Goal: Navigation & Orientation: Go to known website

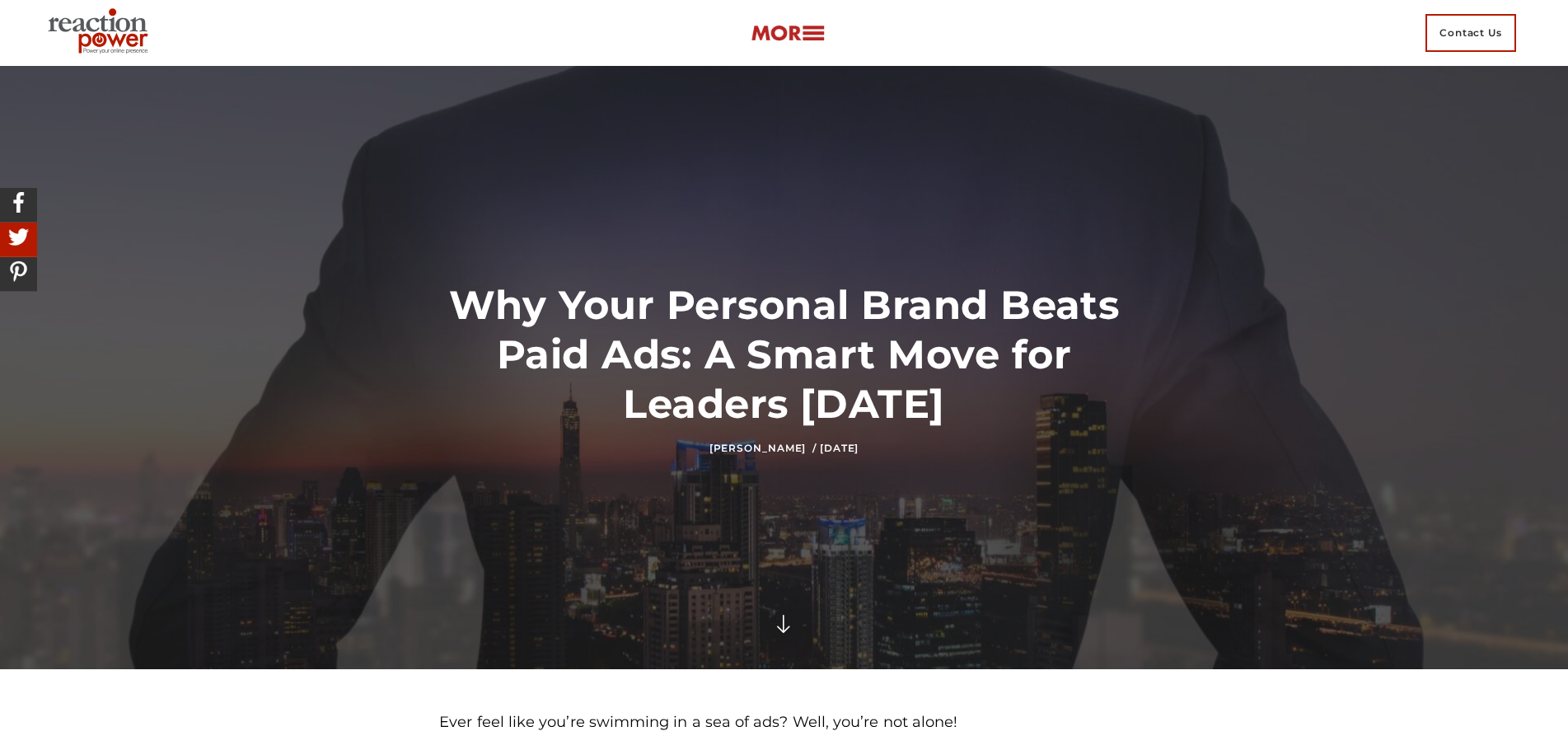
click at [95, 37] on img at bounding box center [101, 33] width 120 height 60
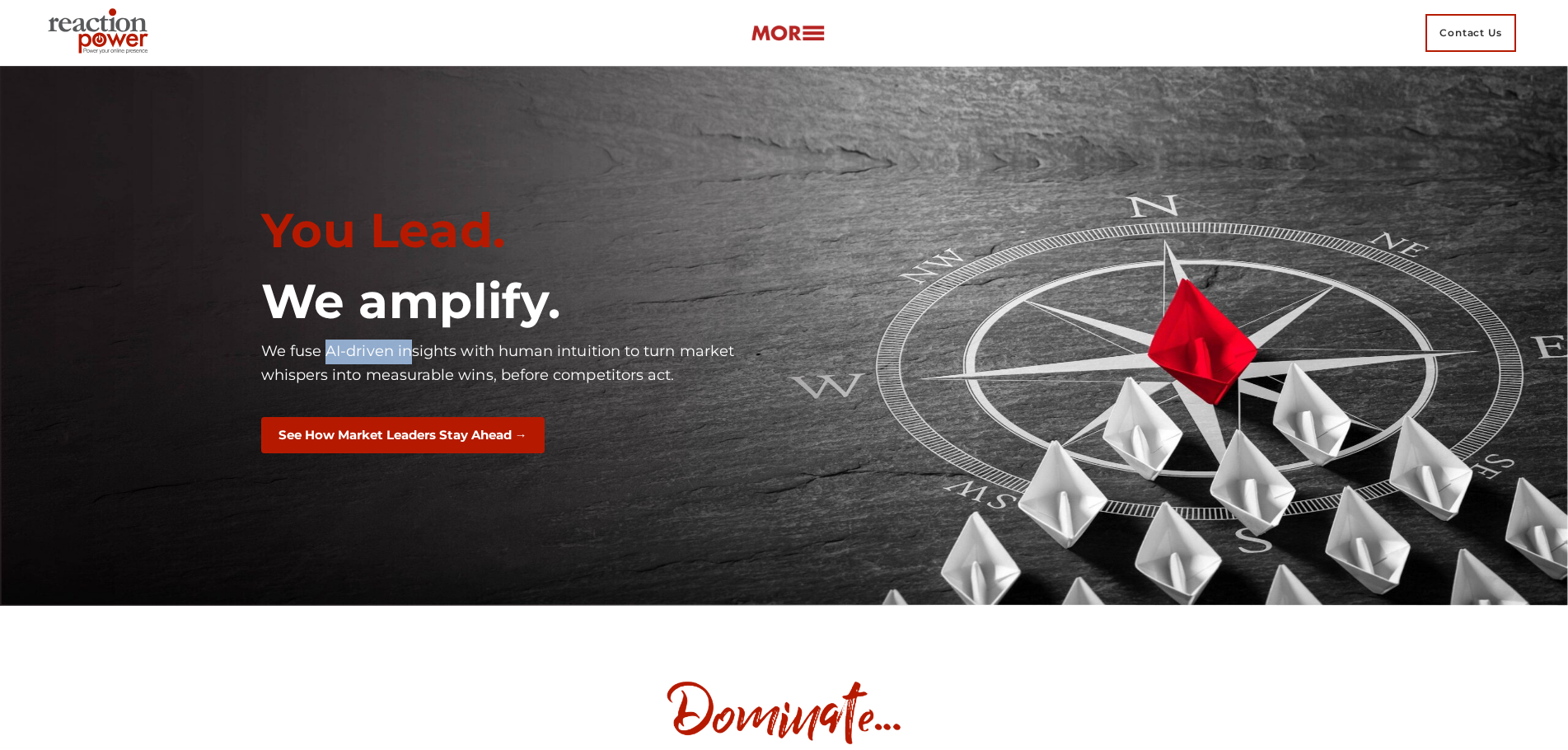
drag, startPoint x: 379, startPoint y: 354, endPoint x: 426, endPoint y: 356, distance: 47.0
click at [426, 356] on p "We fuse AI-driven insights with human intuition to turn market whispers into me…" at bounding box center [517, 363] width 511 height 48
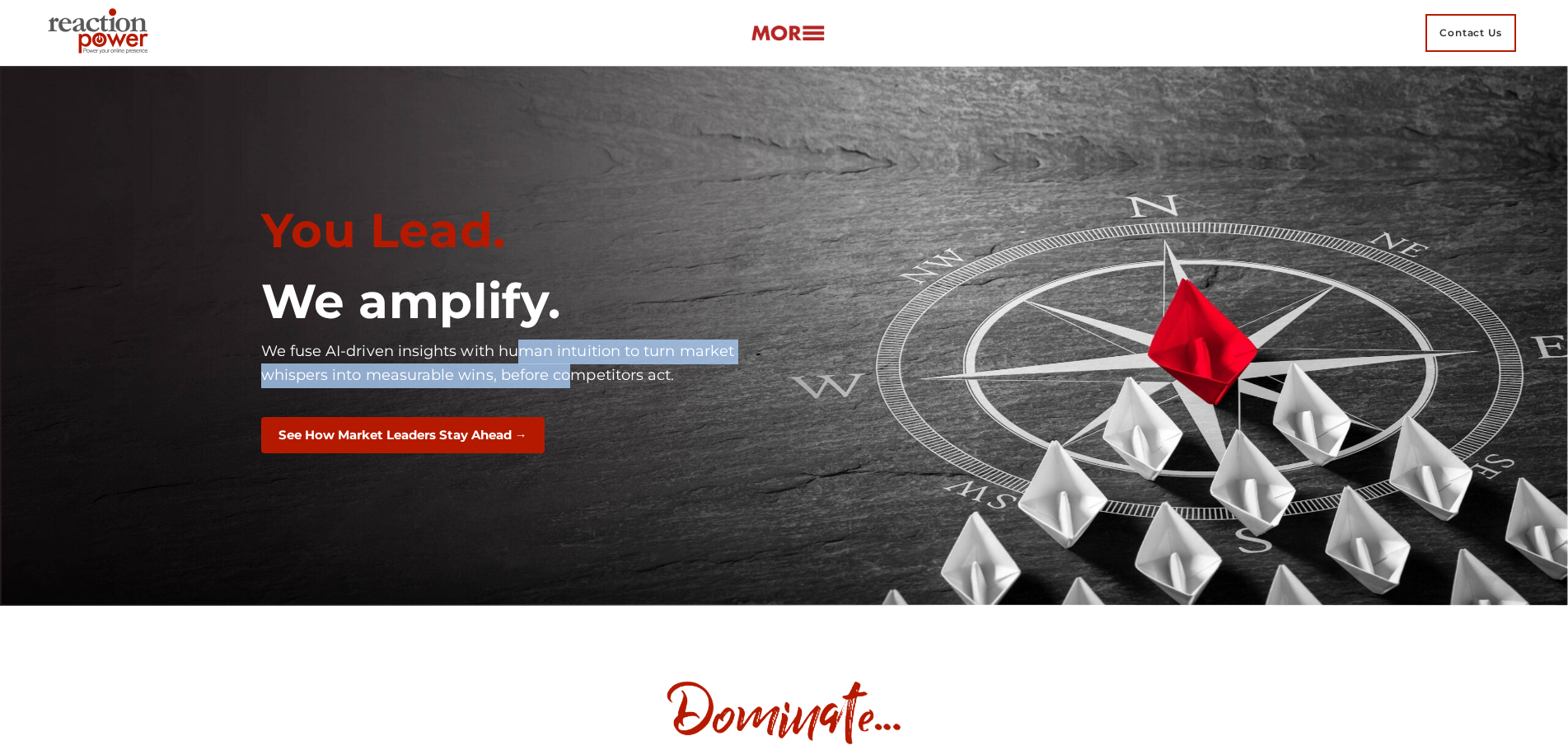
drag, startPoint x: 560, startPoint y: 364, endPoint x: 573, endPoint y: 377, distance: 18.4
click at [572, 375] on p "We fuse AI-driven insights with human intuition to turn market whispers into me…" at bounding box center [517, 363] width 511 height 48
click at [573, 377] on p "We fuse AI-driven insights with human intuition to turn market whispers into me…" at bounding box center [517, 363] width 511 height 48
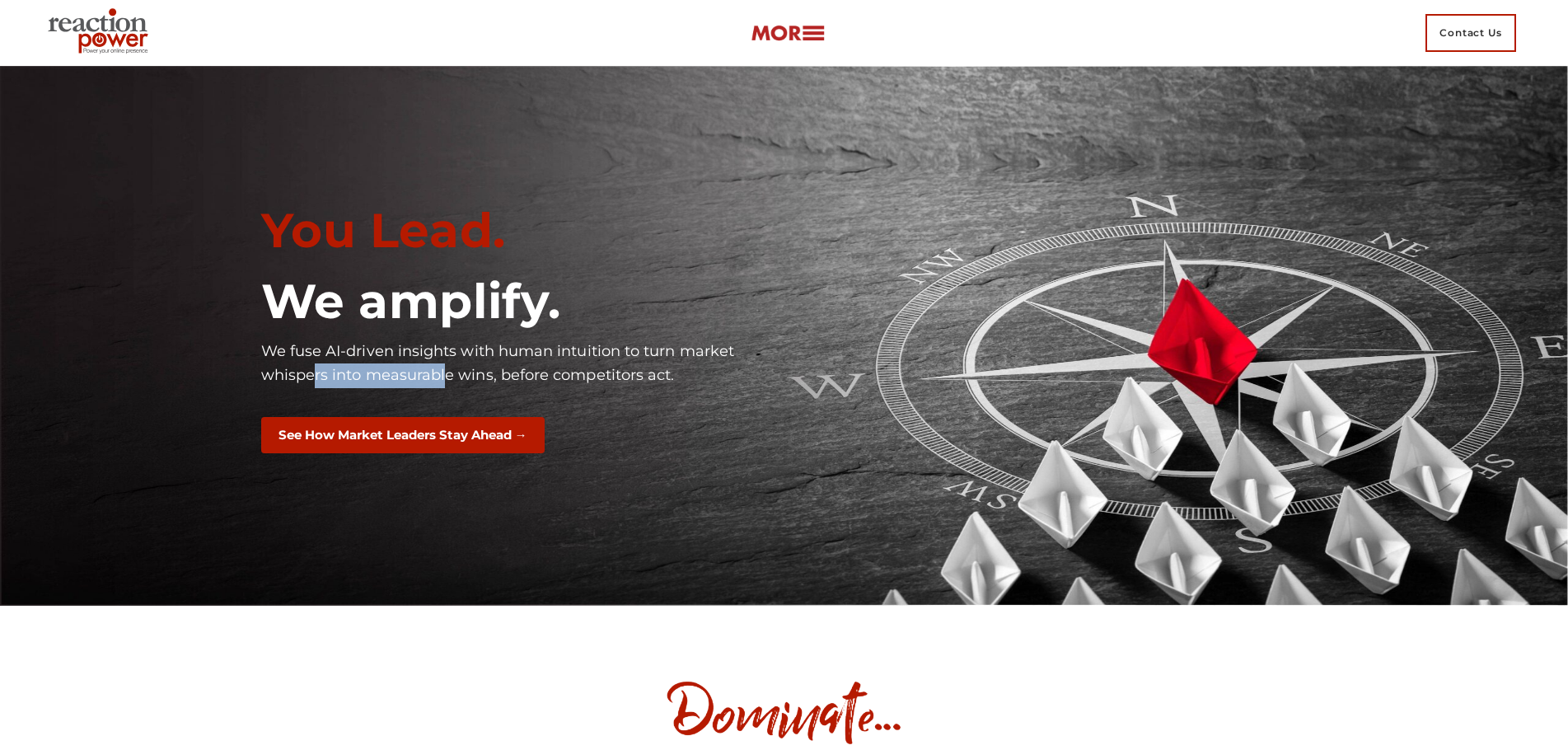
drag, startPoint x: 447, startPoint y: 373, endPoint x: 587, endPoint y: 373, distance: 140.0
click at [522, 373] on p "We fuse AI-driven insights with human intuition to turn market whispers into me…" at bounding box center [517, 363] width 511 height 48
click at [587, 373] on p "We fuse AI-driven insights with human intuition to turn market whispers into me…" at bounding box center [517, 363] width 511 height 48
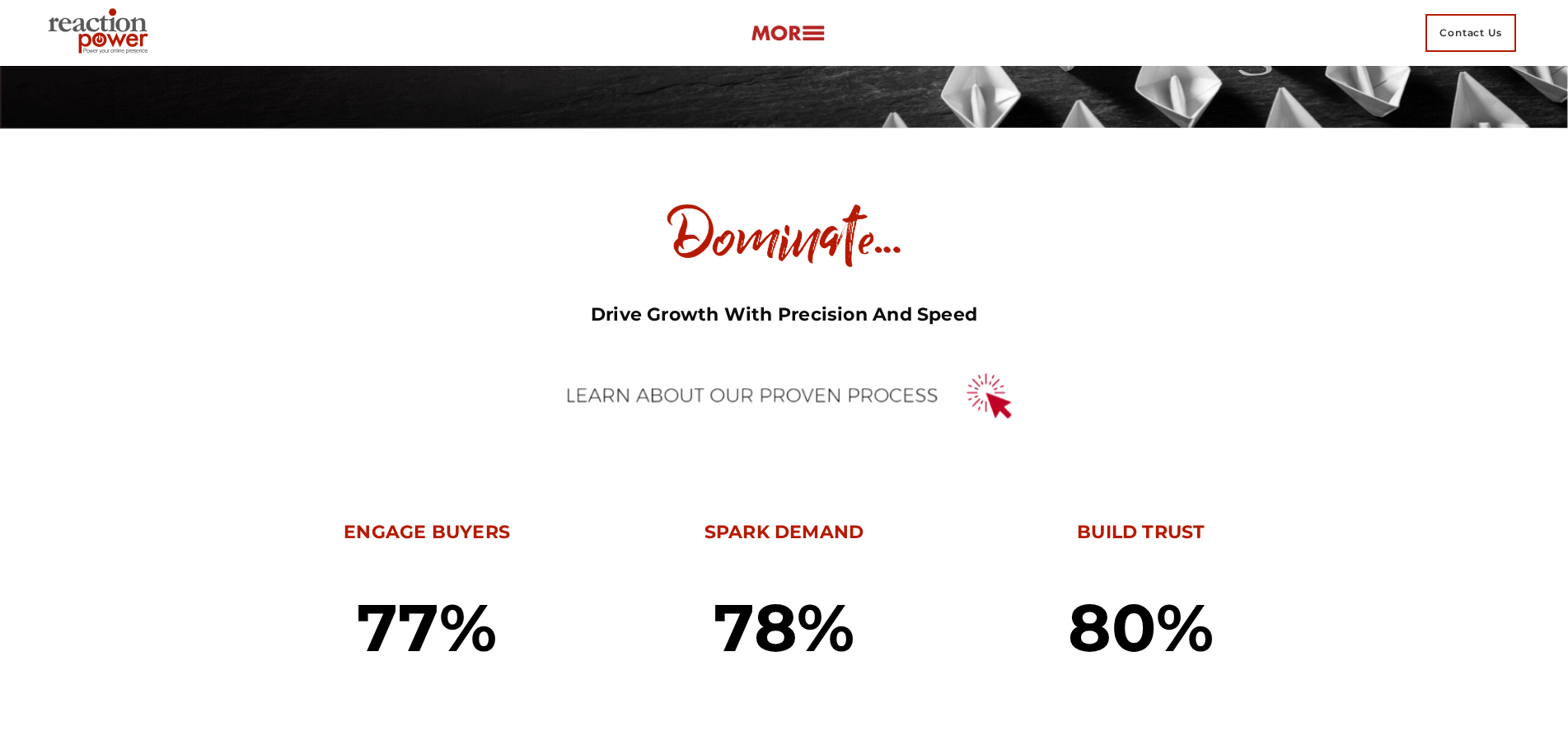
scroll to position [495, 0]
